Goal: Information Seeking & Learning: Check status

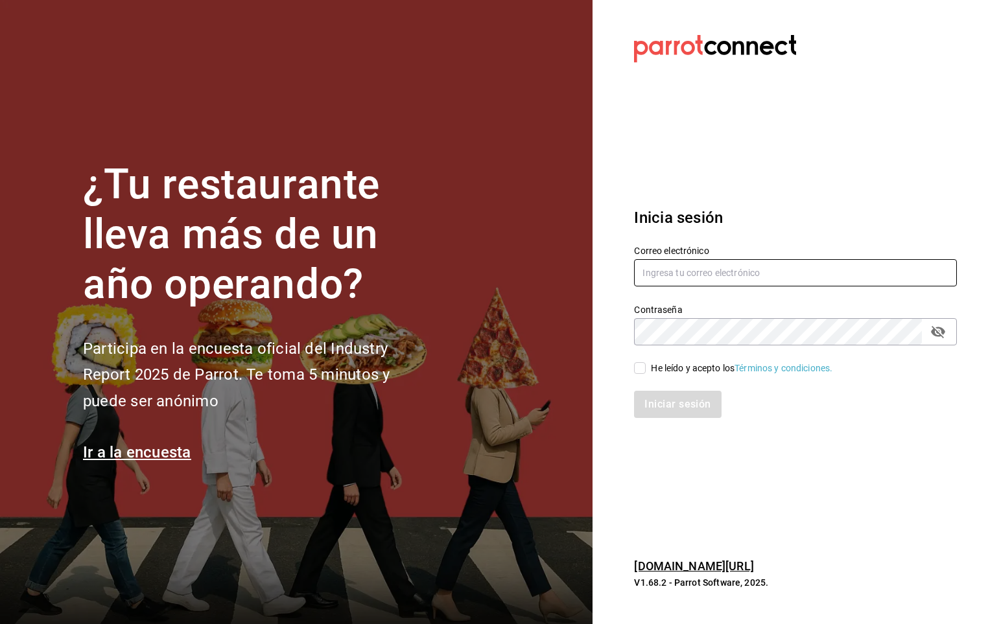
type input "[PERSON_NAME][EMAIL_ADDRESS][PERSON_NAME][DOMAIN_NAME]"
click at [636, 366] on input "He leído y acepto los Términos y condiciones." at bounding box center [640, 368] width 12 height 12
checkbox input "true"
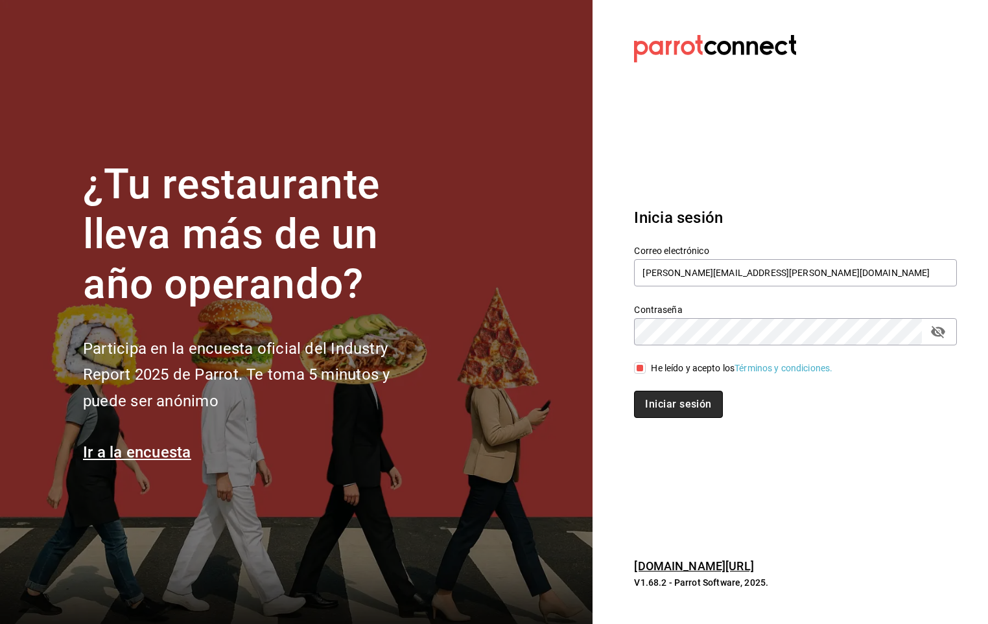
click at [642, 402] on button "Iniciar sesión" at bounding box center [678, 404] width 88 height 27
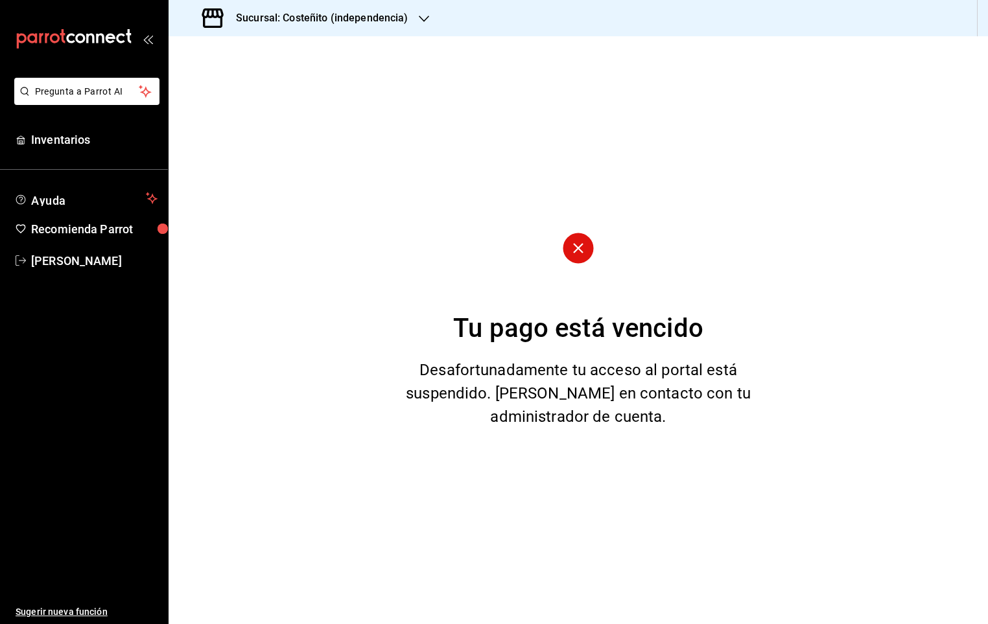
click at [338, 10] on h3 "Sucursal: Costeñito (independencia)" at bounding box center [317, 18] width 183 height 16
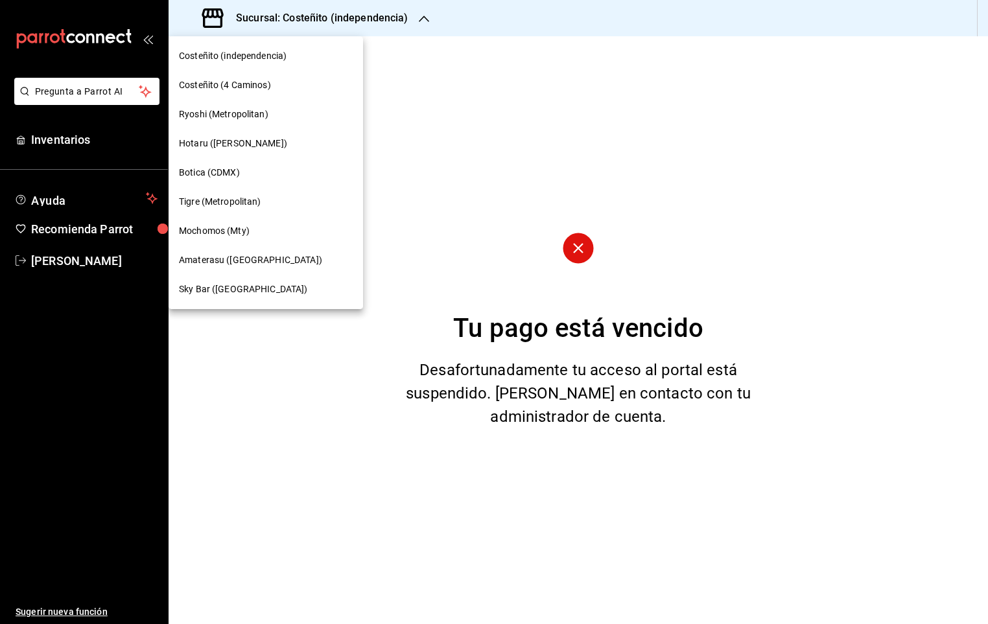
click at [241, 226] on span "Mochomos (Mty)" at bounding box center [214, 231] width 71 height 14
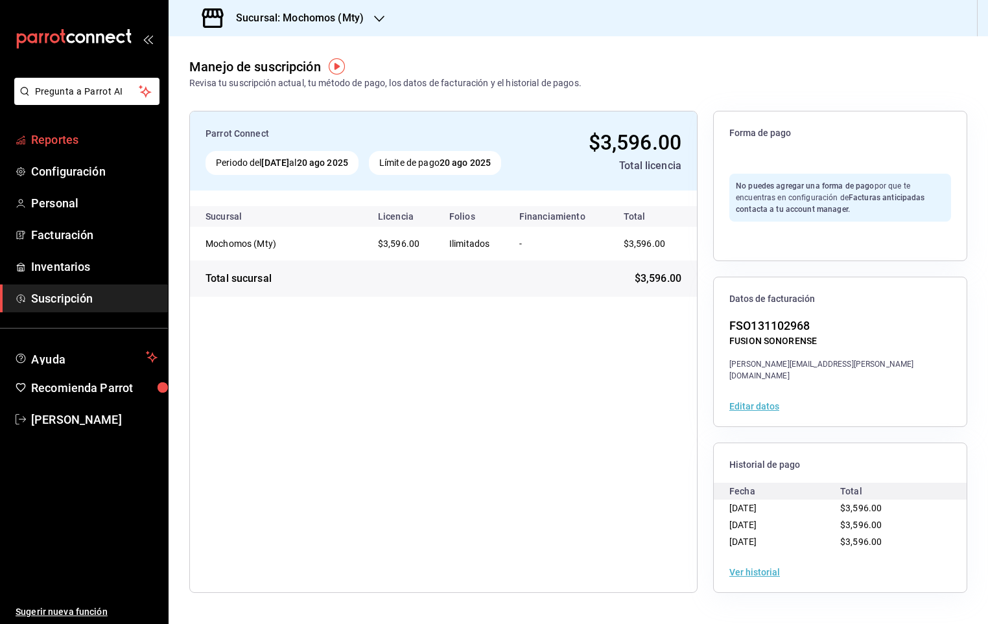
click at [43, 138] on span "Reportes" at bounding box center [94, 139] width 126 height 17
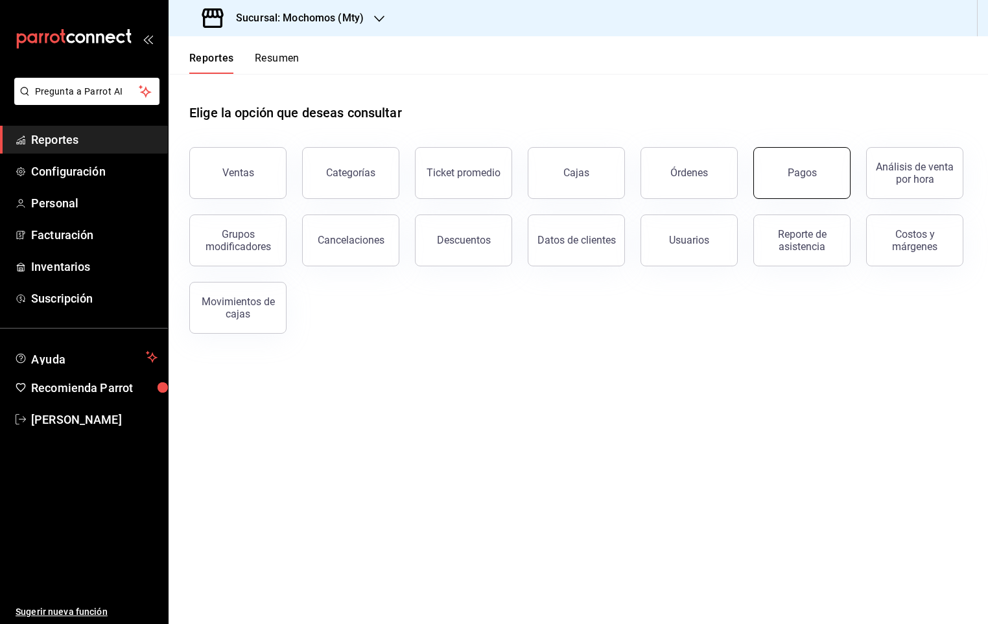
click at [807, 165] on button "Pagos" at bounding box center [801, 173] width 97 height 52
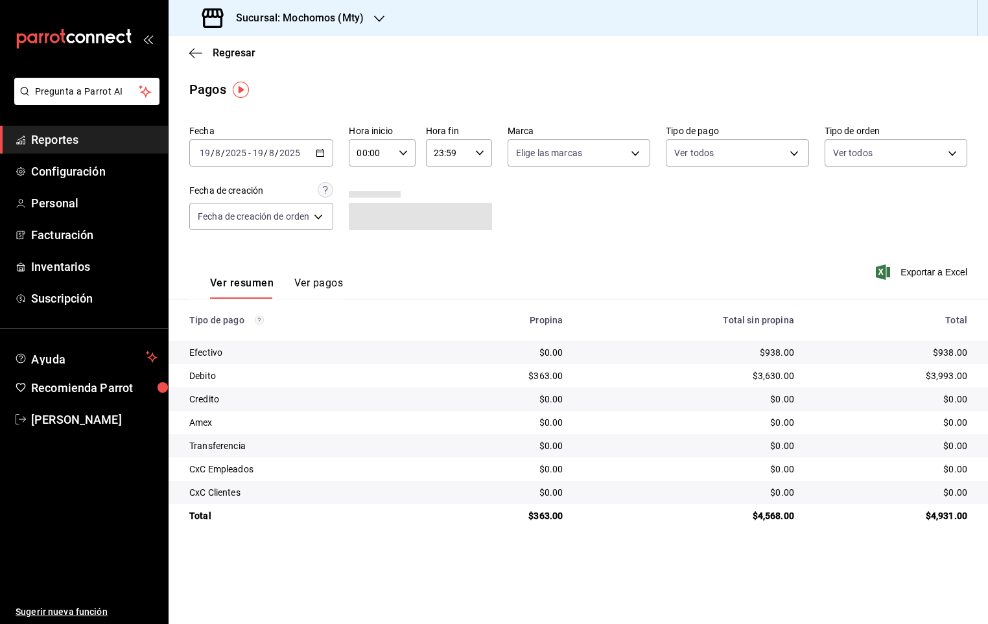
click at [325, 156] on icon "button" at bounding box center [320, 152] width 9 height 9
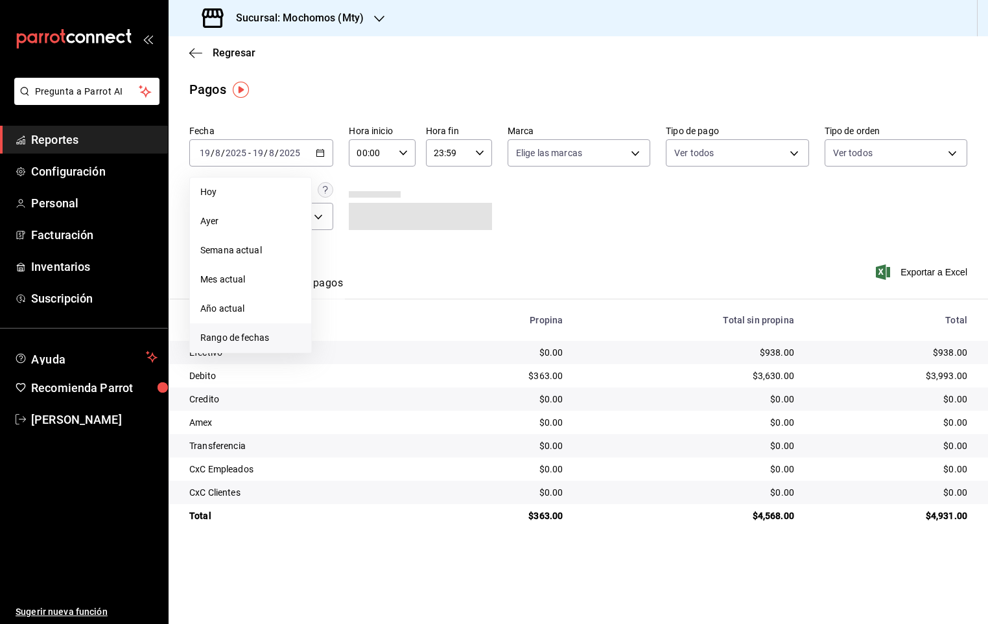
click at [224, 338] on span "Rango de fechas" at bounding box center [250, 338] width 100 height 14
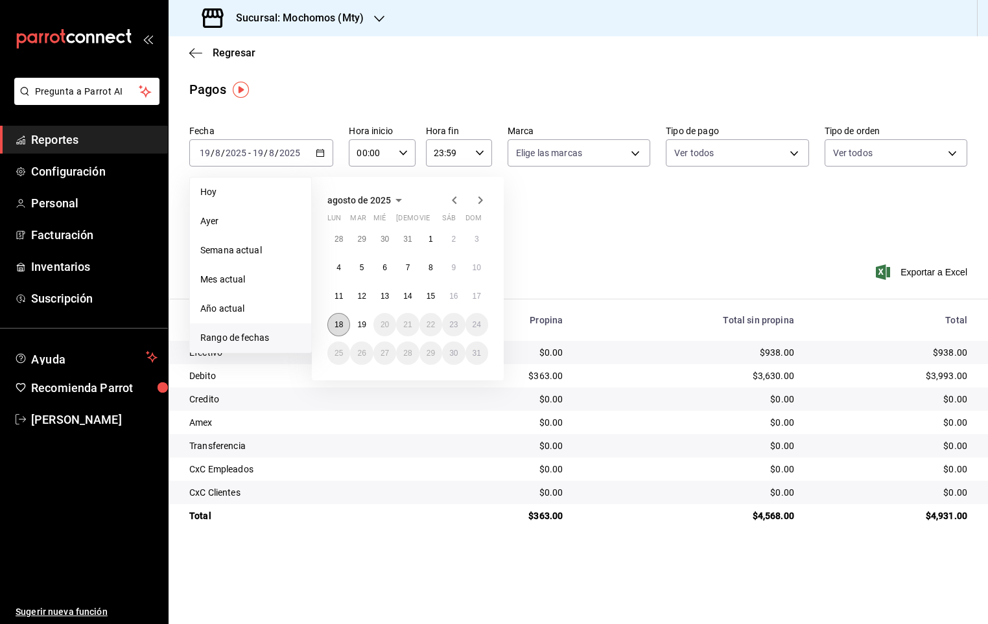
click at [334, 321] on abbr "18" at bounding box center [338, 324] width 8 height 9
click at [360, 321] on abbr "19" at bounding box center [361, 324] width 8 height 9
click at [338, 331] on button "18" at bounding box center [338, 324] width 23 height 23
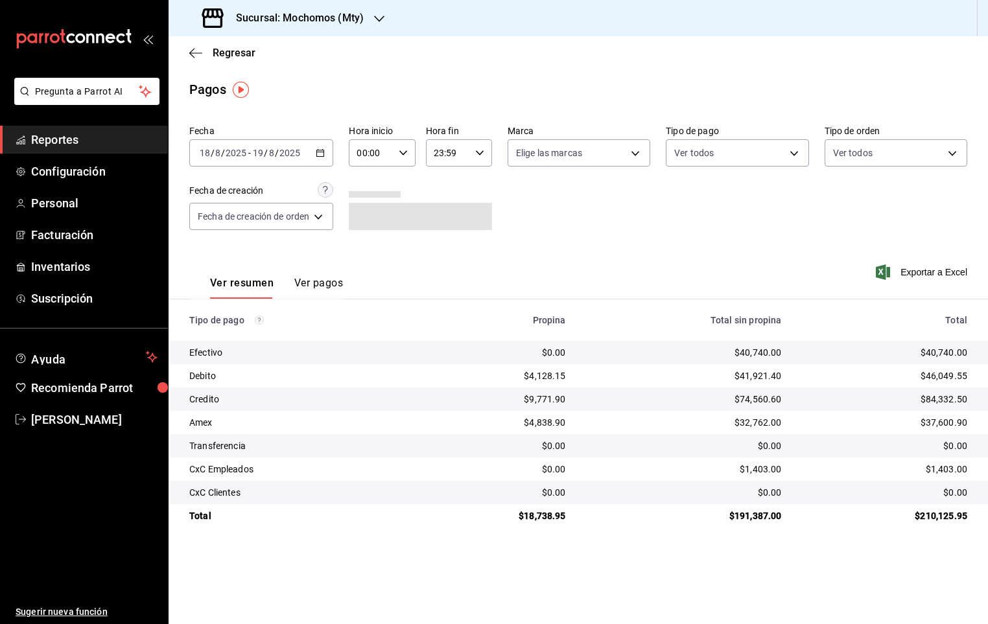
click at [308, 159] on div "2025-08-18 18 / 8 / 2025 - 2025-08-19 19 / 8 / 2025" at bounding box center [261, 152] width 144 height 27
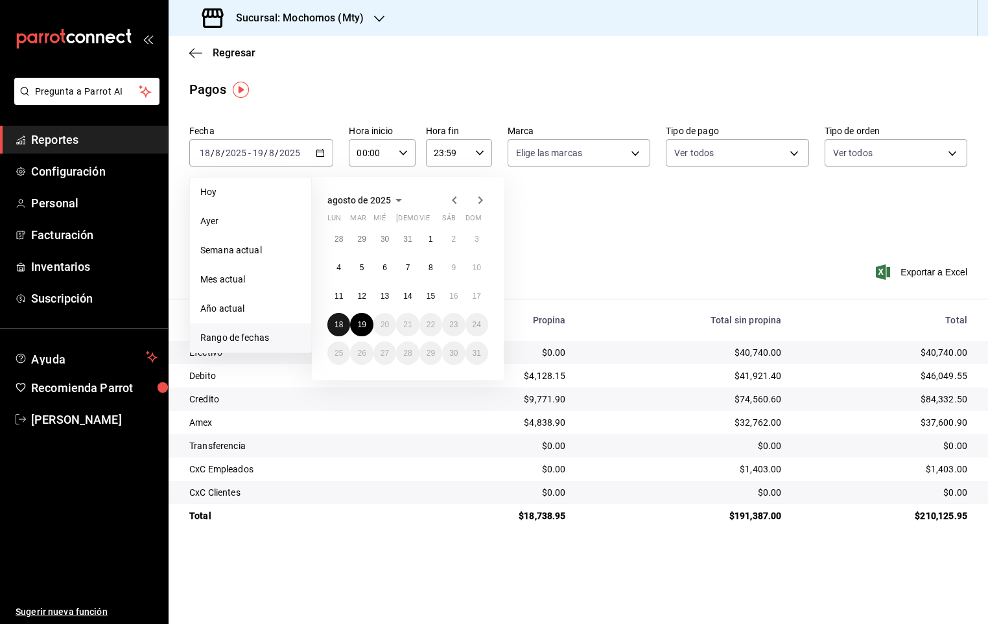
click at [331, 323] on button "18" at bounding box center [338, 324] width 23 height 23
click at [370, 323] on button "19" at bounding box center [361, 324] width 23 height 23
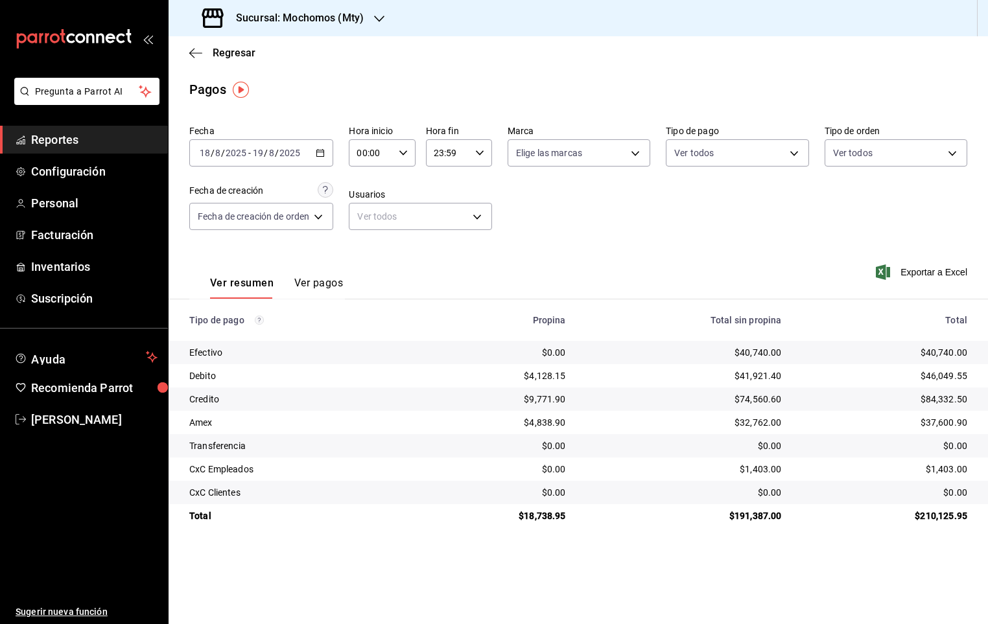
click at [404, 159] on div "00:00 Hora inicio" at bounding box center [382, 152] width 66 height 27
click at [366, 239] on span "05" at bounding box center [367, 244] width 12 height 10
type input "05:00"
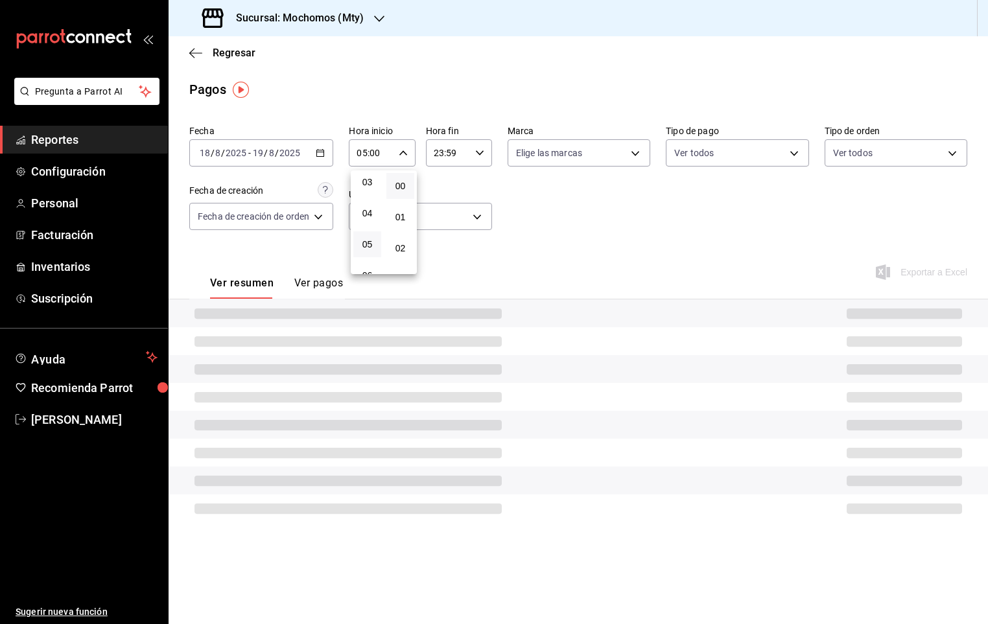
click at [483, 160] on div at bounding box center [494, 312] width 988 height 624
click at [477, 161] on div "23:59 Hora fin" at bounding box center [459, 152] width 66 height 27
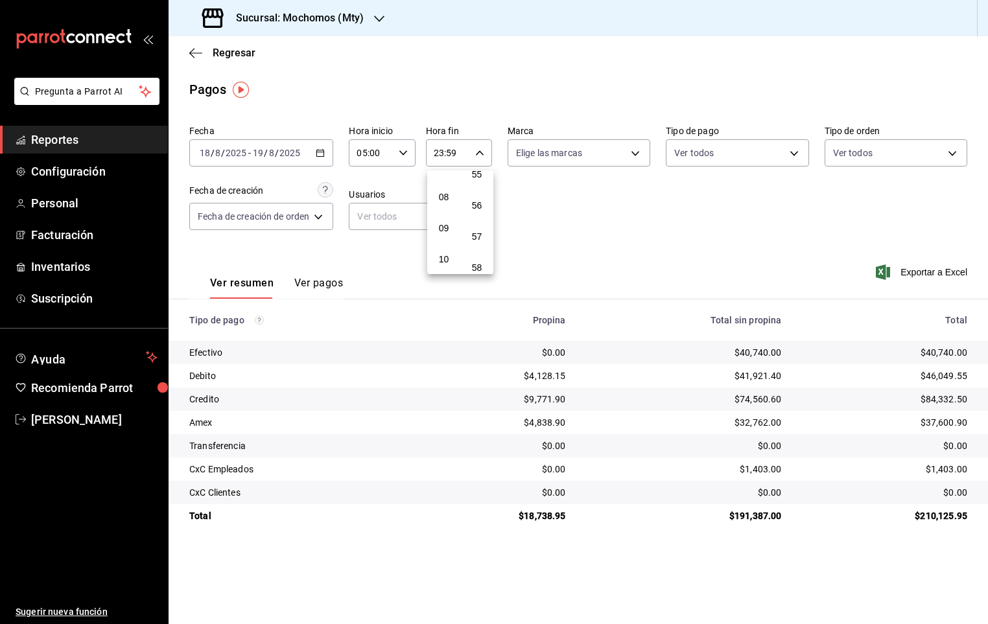
scroll to position [141, 0]
click at [445, 196] on span "05" at bounding box center [443, 201] width 12 height 10
type input "05:59"
click at [714, 209] on div at bounding box center [494, 312] width 988 height 624
click at [647, 345] on td "$39,802.00" at bounding box center [684, 352] width 216 height 23
